Goal: Use online tool/utility: Utilize a website feature to perform a specific function

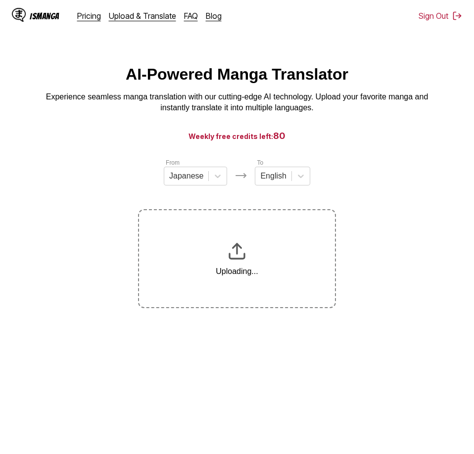
click at [370, 213] on section "From Japanese To English Uploading..." at bounding box center [237, 233] width 458 height 150
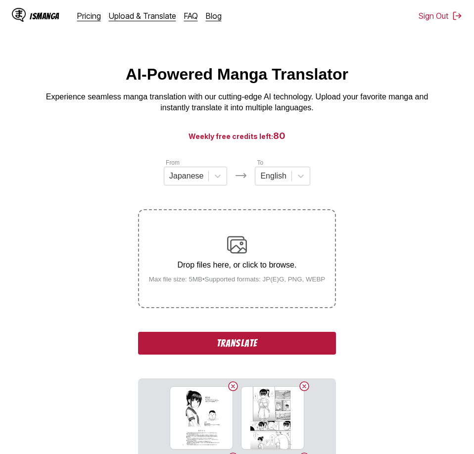
click at [237, 343] on button "Translate" at bounding box center [237, 343] width 198 height 23
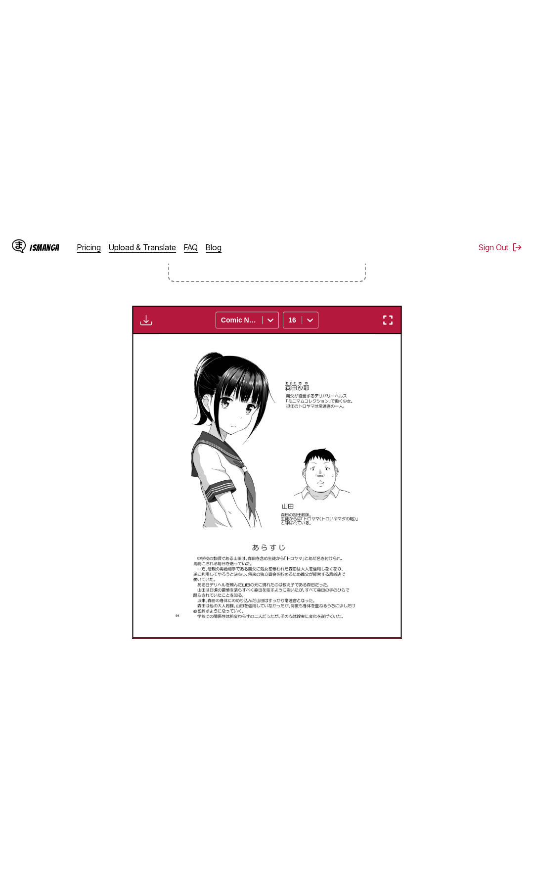
scroll to position [247, 0]
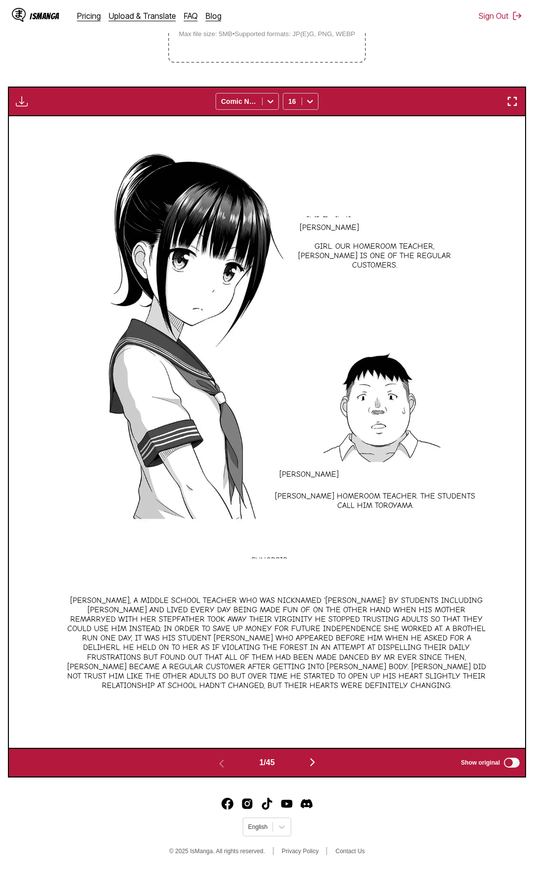
click at [473, 103] on img "button" at bounding box center [512, 101] width 12 height 12
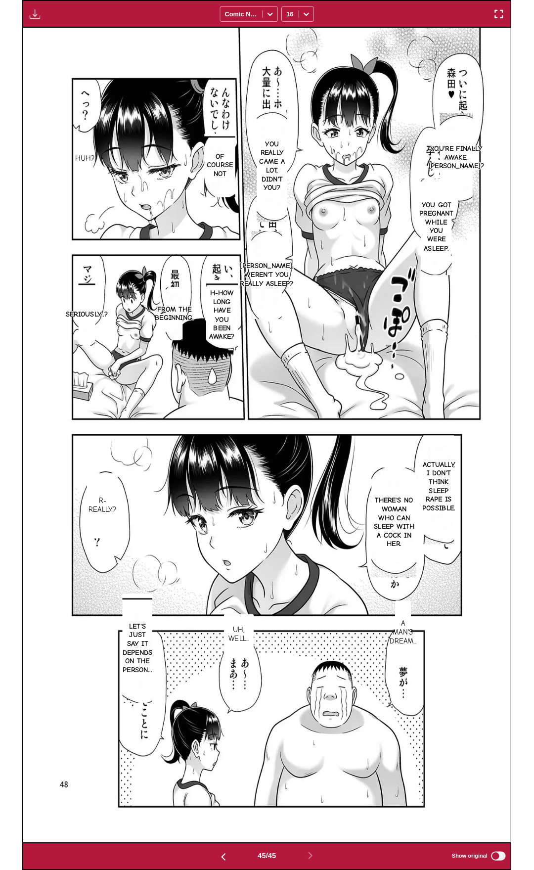
scroll to position [125, 0]
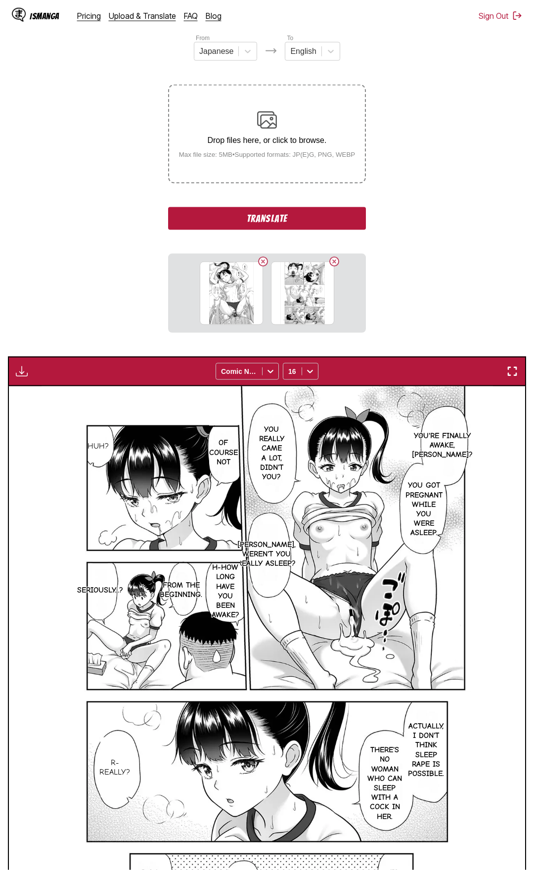
click at [322, 230] on button "Translate" at bounding box center [267, 218] width 198 height 23
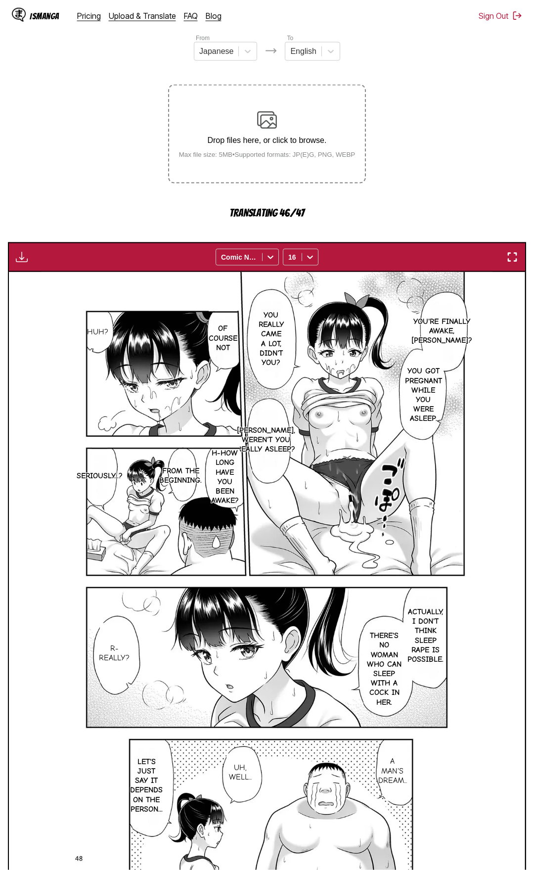
click at [436, 181] on section "From Japanese To English Drop files here, or click to browse. Max file size: 5M…" at bounding box center [267, 483] width 518 height 901
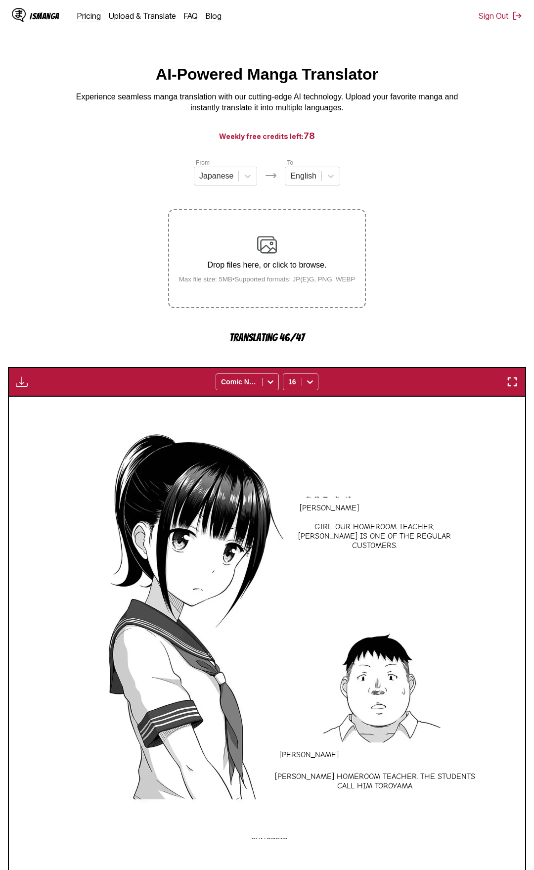
scroll to position [282, 0]
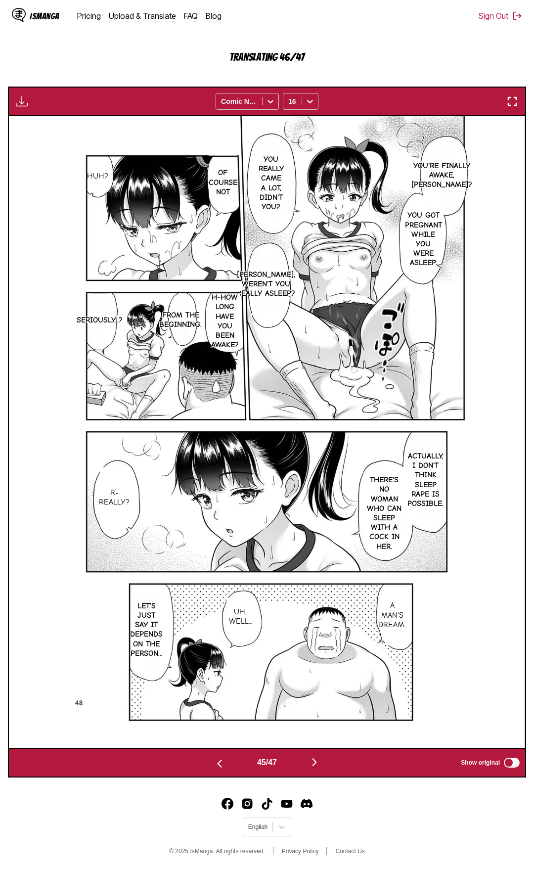
click at [318, 763] on img "button" at bounding box center [315, 762] width 12 height 12
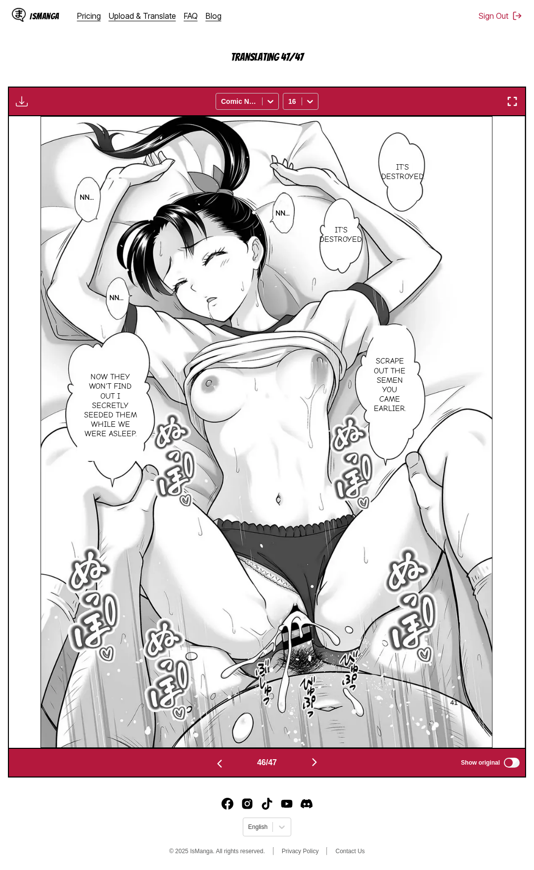
click at [511, 97] on img "button" at bounding box center [512, 101] width 12 height 12
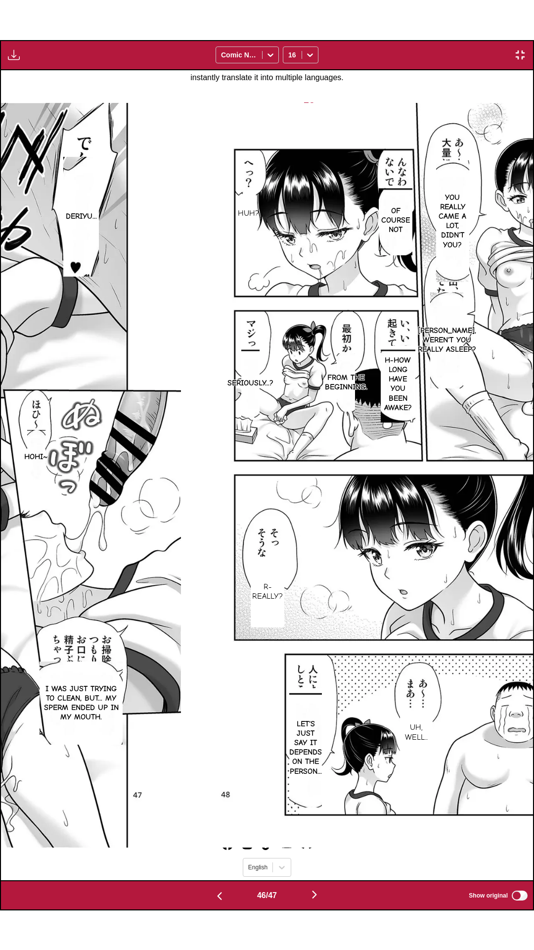
scroll to position [0, 23947]
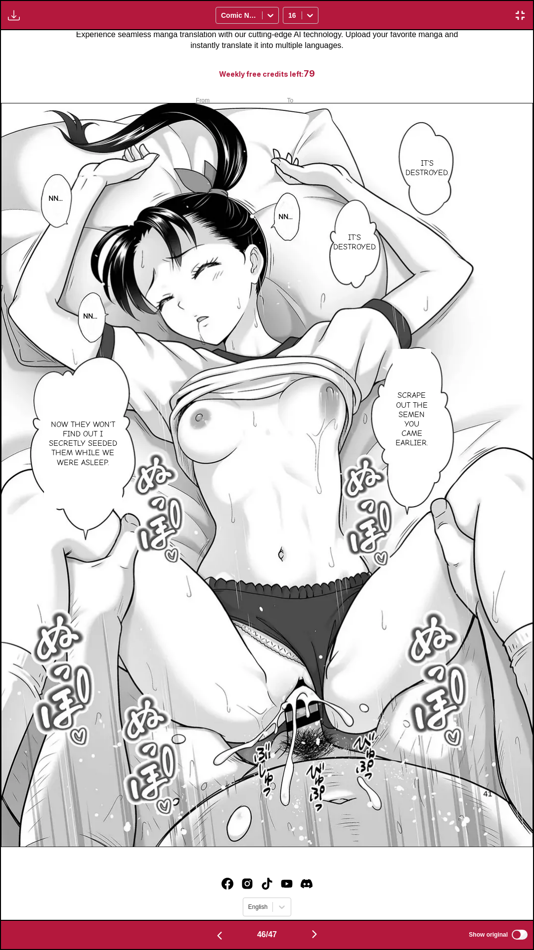
click at [435, 0] on div "Waiting for translations to be done... Comic Neue 16" at bounding box center [267, 15] width 534 height 30
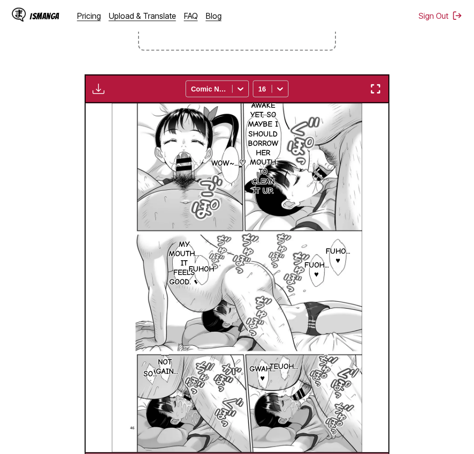
scroll to position [0, 13935]
